Goal: Information Seeking & Learning: Find specific fact

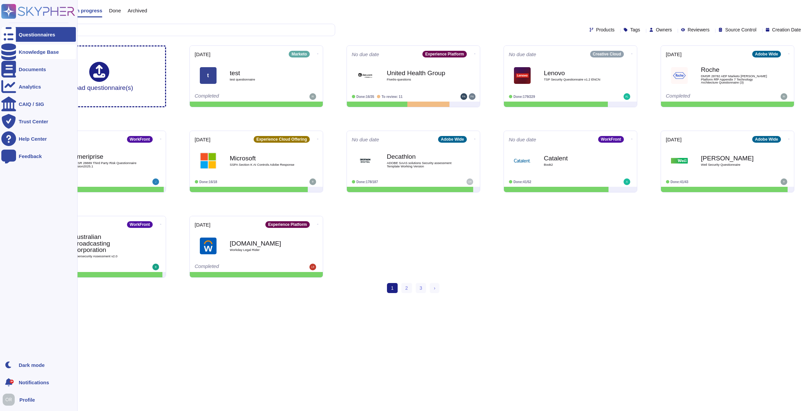
click at [13, 51] on div at bounding box center [8, 51] width 15 height 15
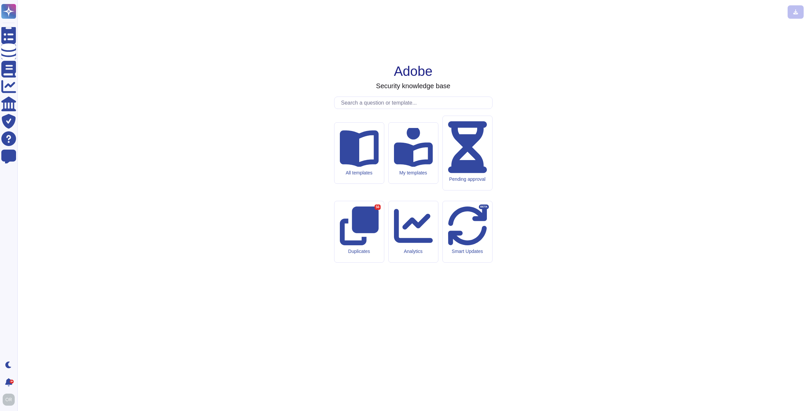
click at [370, 109] on input "text" at bounding box center [415, 103] width 154 height 12
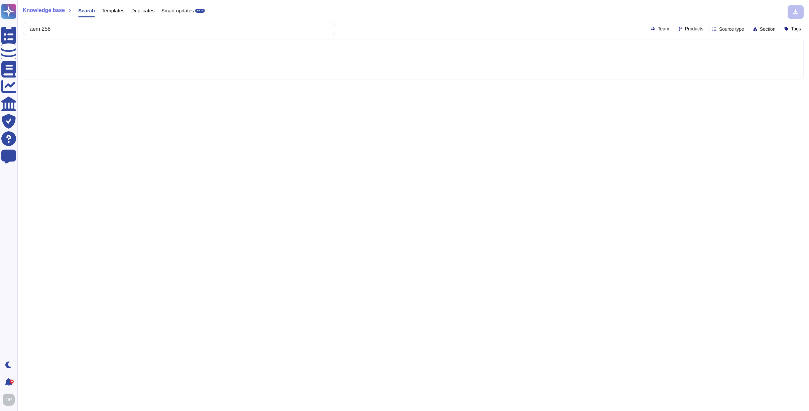
click at [46, 31] on input "aem 256" at bounding box center [177, 29] width 302 height 12
type input "aes 256"
click at [685, 28] on span "Products" at bounding box center [694, 28] width 18 height 5
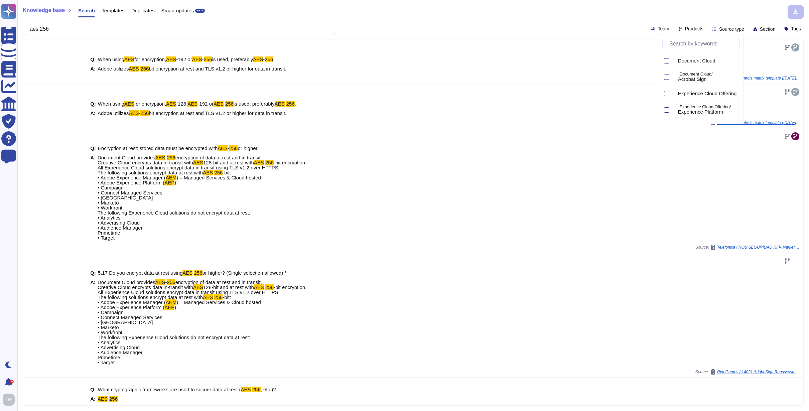
click at [683, 42] on input "text" at bounding box center [703, 44] width 74 height 12
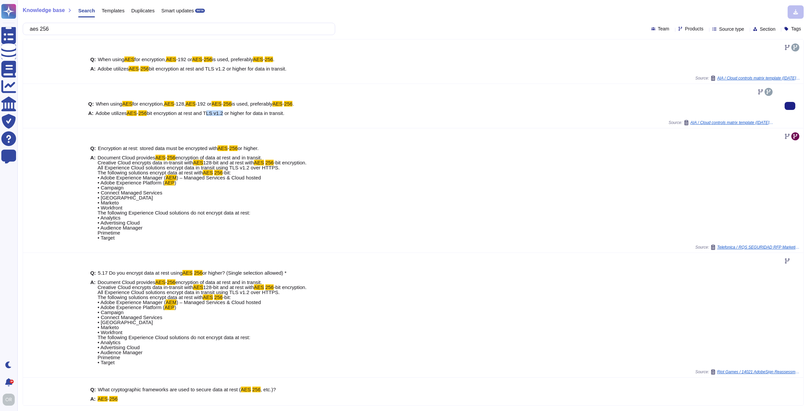
drag, startPoint x: 210, startPoint y: 114, endPoint x: 226, endPoint y: 114, distance: 16.4
click at [226, 114] on span "bit encryption at rest and TLS v1.2 or higher for data in transit." at bounding box center [216, 113] width 138 height 6
click at [163, 115] on span "bit encryption at rest and TLS v1.2 or higher for data in transit." at bounding box center [216, 113] width 138 height 6
click at [685, 29] on span "Products" at bounding box center [694, 28] width 18 height 5
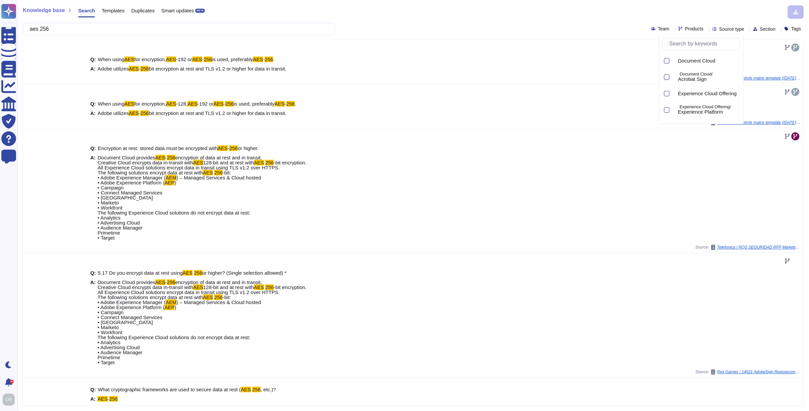
click at [686, 40] on input "text" at bounding box center [703, 44] width 74 height 12
type input "aem"
click at [690, 60] on span "AEMaaCS" at bounding box center [689, 63] width 23 height 6
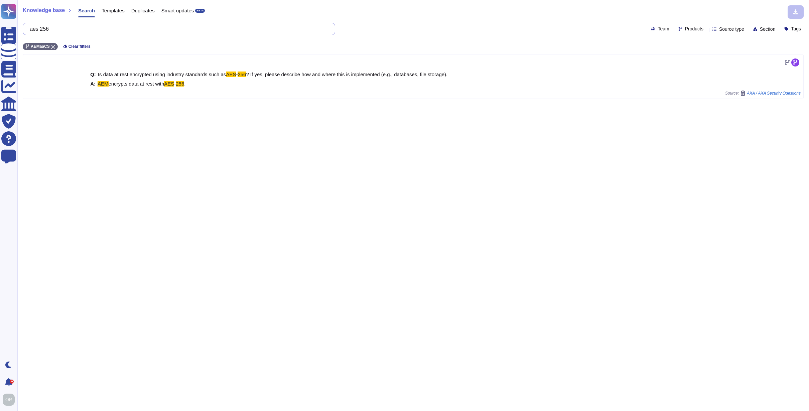
drag, startPoint x: 66, startPoint y: 31, endPoint x: 33, endPoint y: 31, distance: 33.8
click at [33, 31] on input "aes 256" at bounding box center [177, 29] width 302 height 12
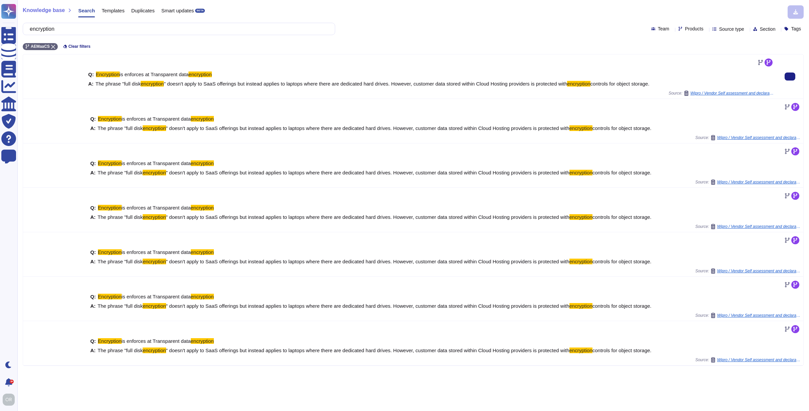
type input "encryption"
click at [53, 27] on input "encryption" at bounding box center [177, 29] width 302 height 12
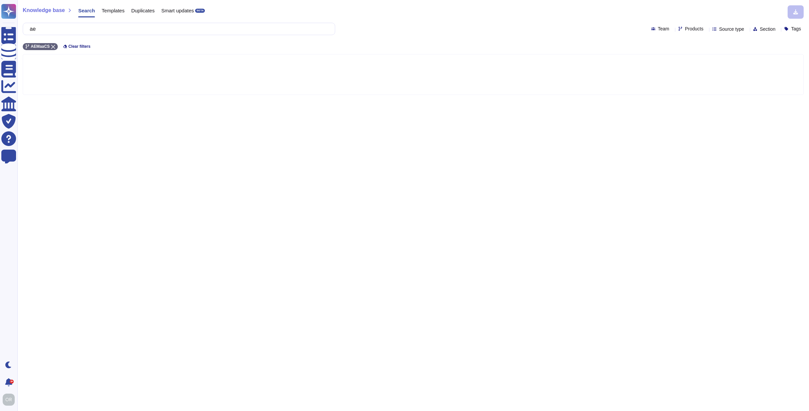
type input "a"
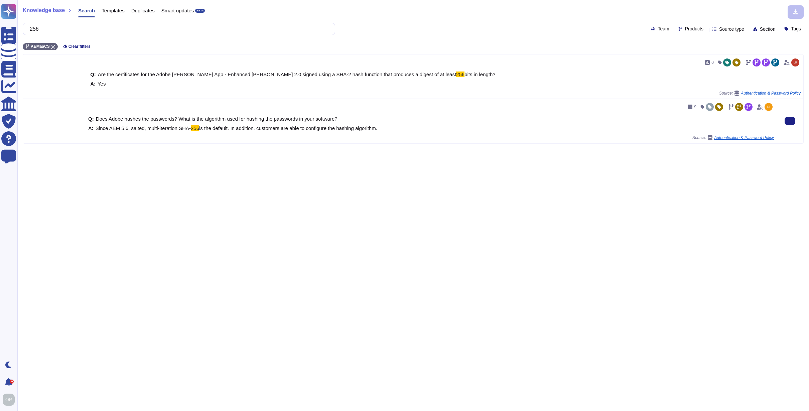
type input "256"
drag, startPoint x: 389, startPoint y: 127, endPoint x: 233, endPoint y: 128, distance: 155.4
click at [233, 128] on div "A: Since AEM 5.6, salted, multi-iteration SHA- 256 is the default. In addition,…" at bounding box center [431, 128] width 686 height 5
click at [264, 128] on span "is the default. In addition, customers are able to configure the hashing algori…" at bounding box center [288, 128] width 178 height 6
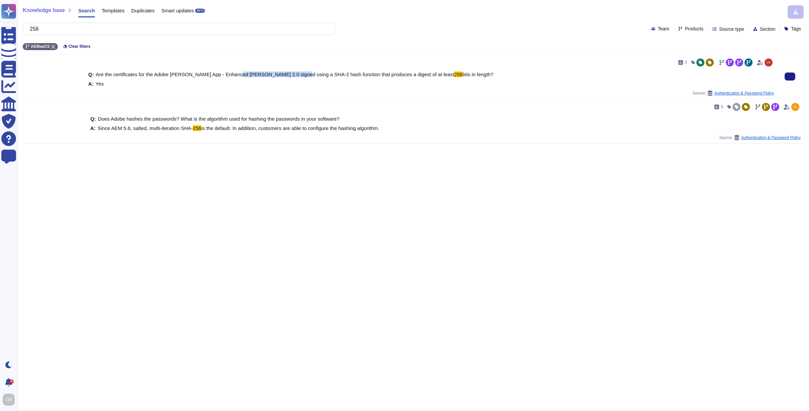
drag, startPoint x: 243, startPoint y: 73, endPoint x: 305, endPoint y: 73, distance: 61.5
click at [305, 73] on span "Are the certificates for the Adobe [PERSON_NAME] App - Enhanced [PERSON_NAME] 2…" at bounding box center [275, 75] width 358 height 6
